Goal: Check status: Check status

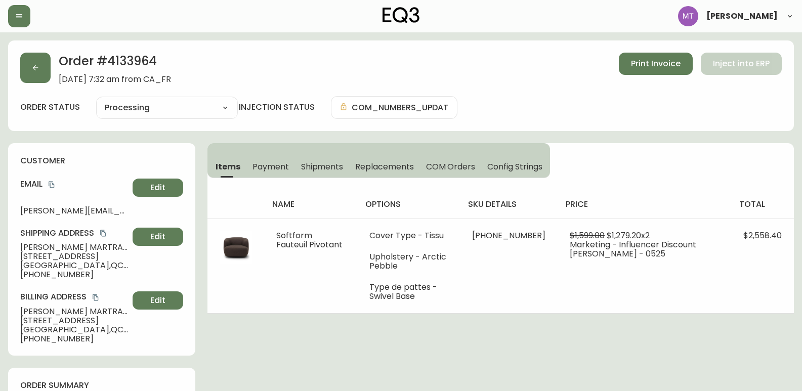
select select "PROCESSING"
click at [32, 63] on button "button" at bounding box center [35, 68] width 30 height 30
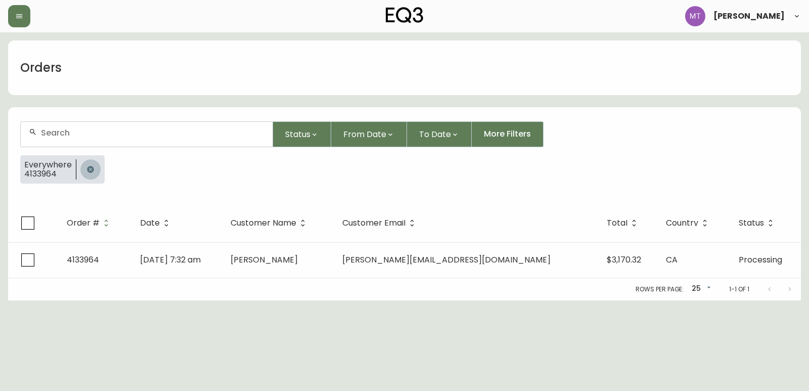
drag, startPoint x: 91, startPoint y: 171, endPoint x: 78, endPoint y: 134, distance: 40.0
click at [91, 170] on icon "button" at bounding box center [90, 169] width 7 height 7
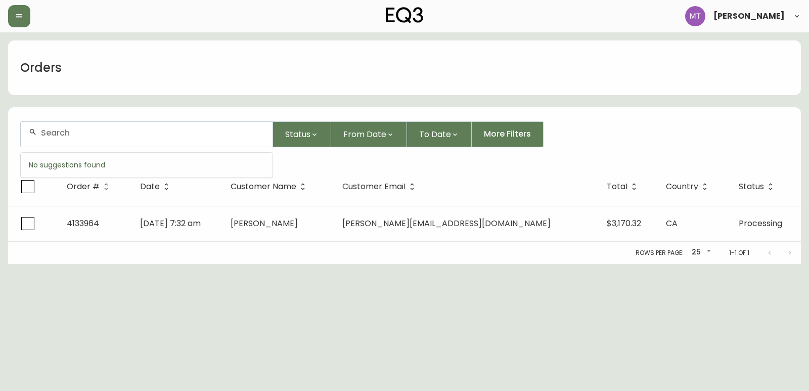
click at [78, 132] on input "text" at bounding box center [153, 133] width 224 height 10
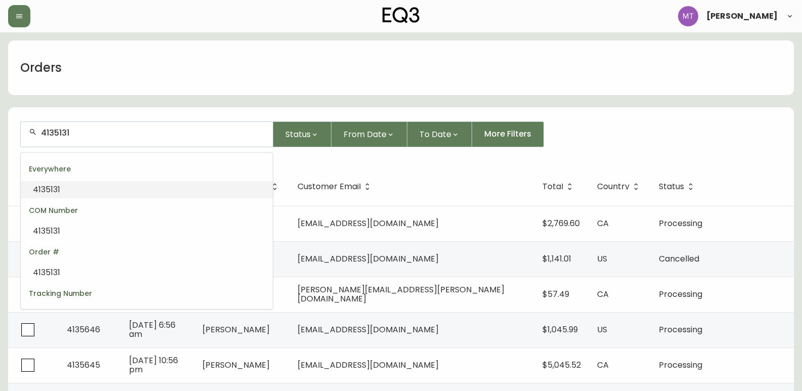
click at [80, 185] on li "4135131" at bounding box center [147, 189] width 252 height 17
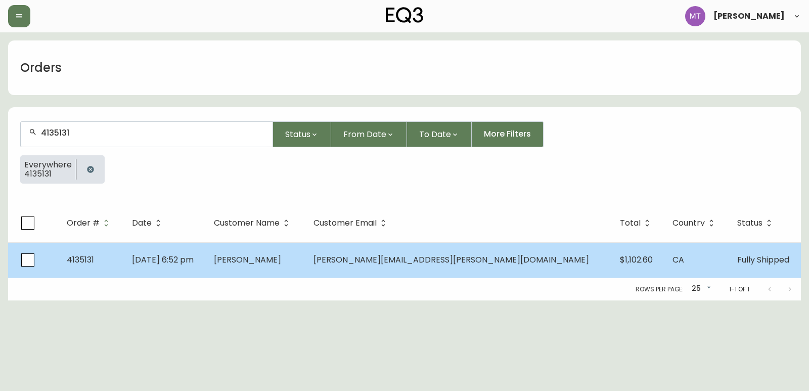
type input "4135131"
click at [306, 259] on td "[PERSON_NAME]" at bounding box center [256, 259] width 100 height 35
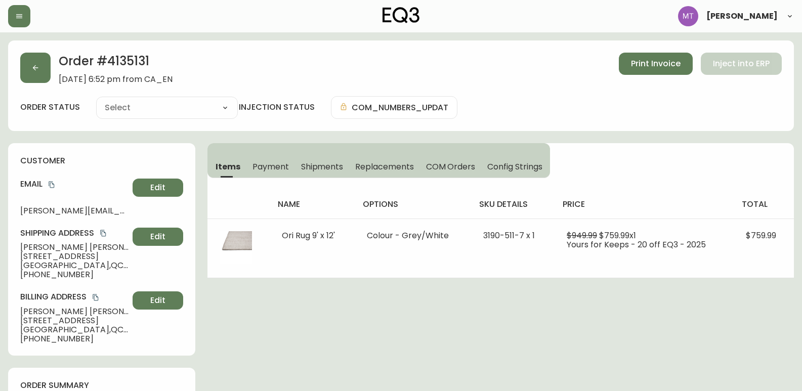
type input "Fully Shipped"
select select "FULLY_SHIPPED"
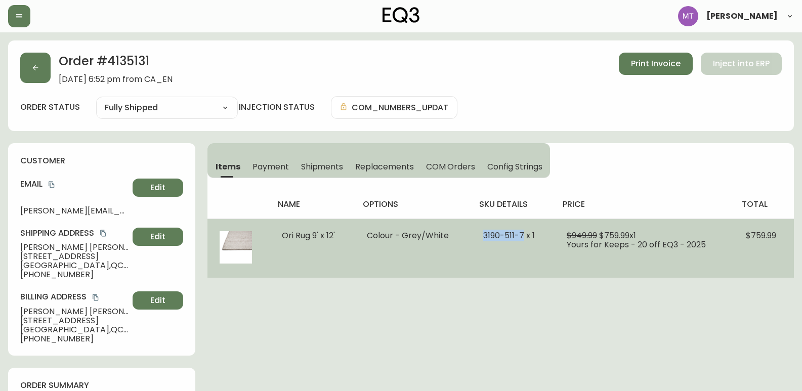
drag, startPoint x: 524, startPoint y: 234, endPoint x: 484, endPoint y: 234, distance: 40.5
click at [484, 234] on span "3190-511-7 x 1" at bounding box center [509, 236] width 52 height 12
copy span "[PHONE_NUMBER]"
